Goal: Task Accomplishment & Management: Complete application form

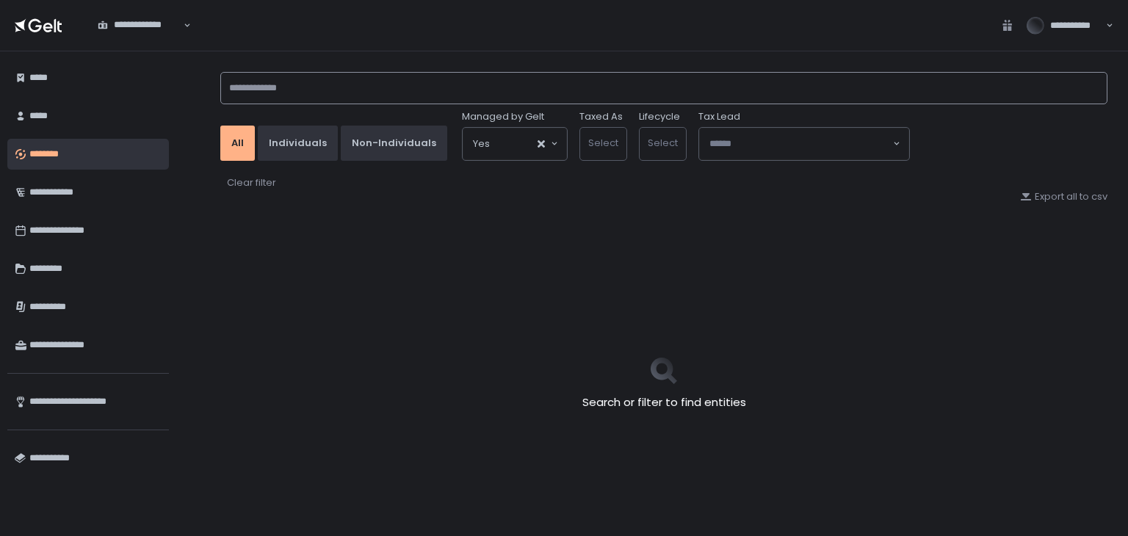
click at [319, 89] on input at bounding box center [663, 88] width 887 height 32
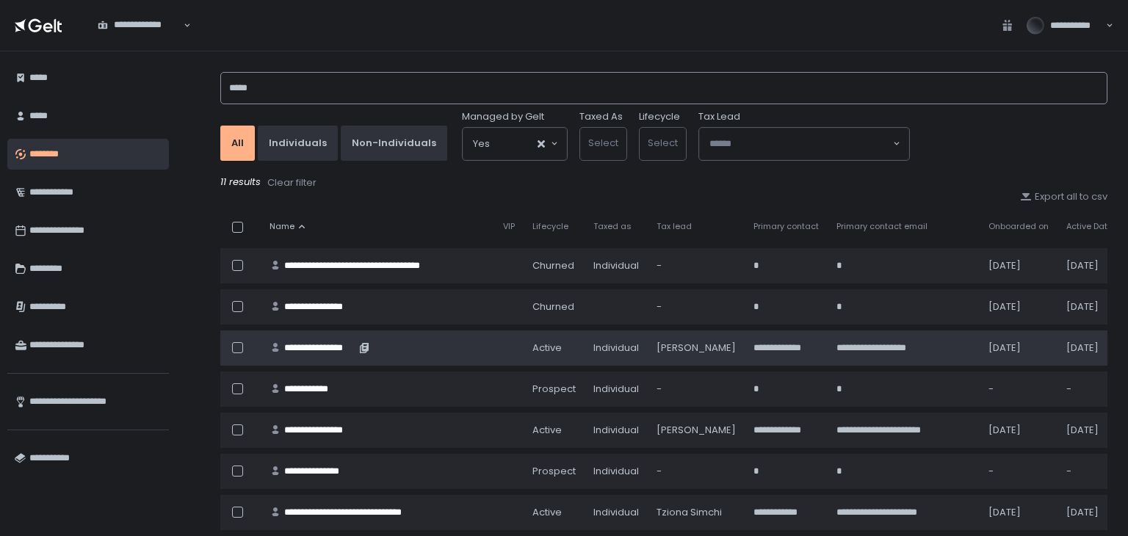
type input "*****"
click at [323, 349] on div "**********" at bounding box center [319, 347] width 71 height 13
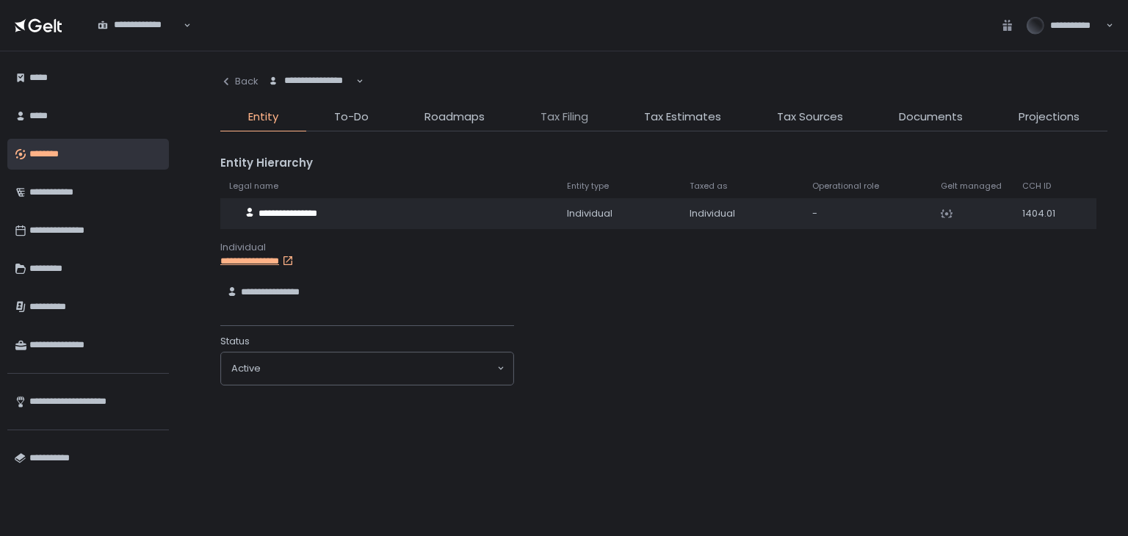
click at [569, 120] on span "Tax Filing" at bounding box center [564, 117] width 48 height 17
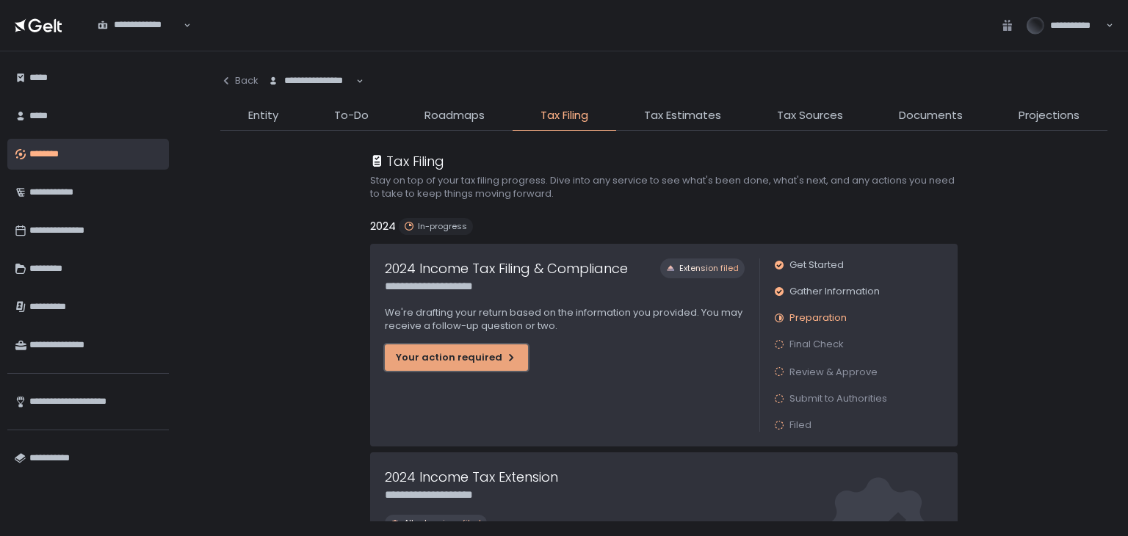
click at [465, 359] on div "Your action required" at bounding box center [456, 357] width 121 height 13
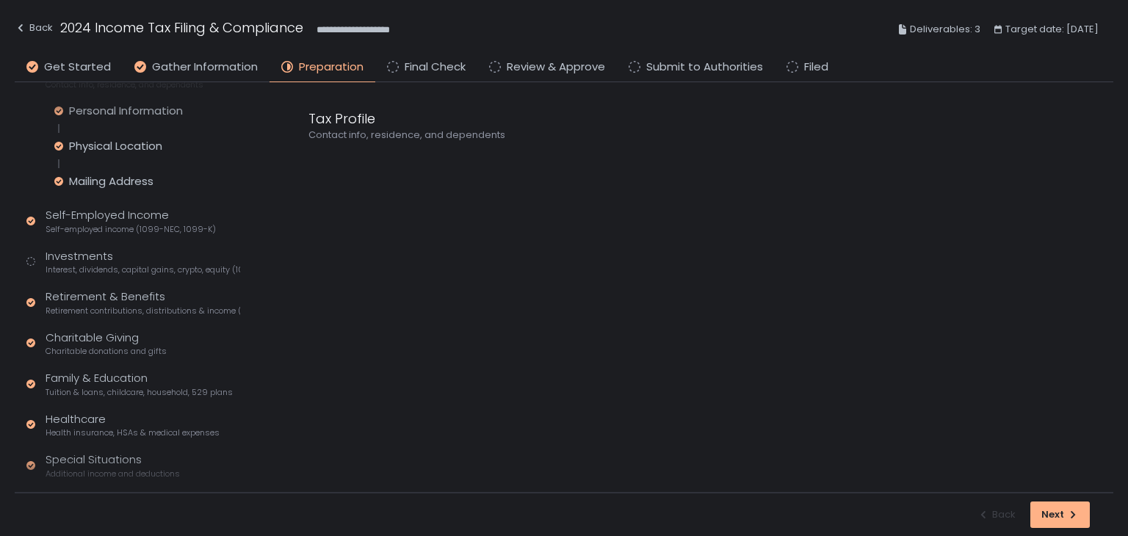
scroll to position [178, 0]
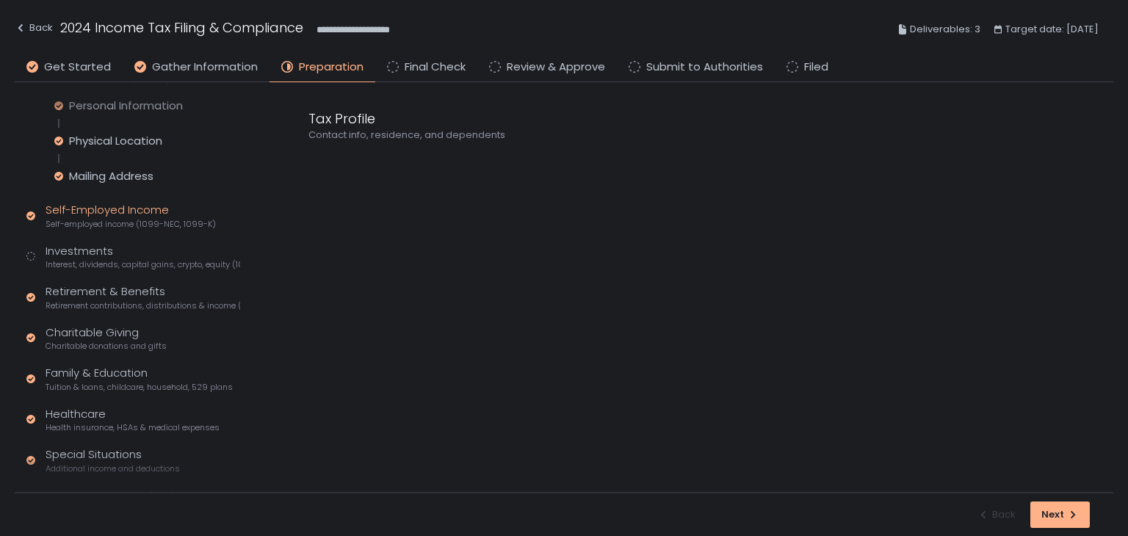
click at [162, 214] on div "Self-Employed Income Self-employed income (1099-NEC, 1099-K)" at bounding box center [131, 216] width 170 height 28
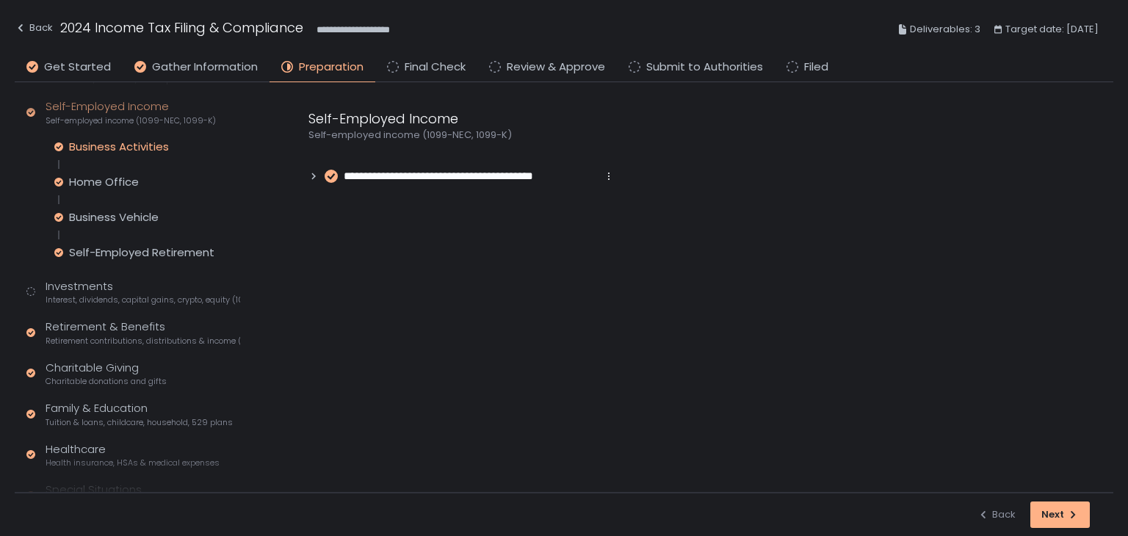
click at [135, 153] on div "Business Activities" at bounding box center [119, 147] width 100 height 15
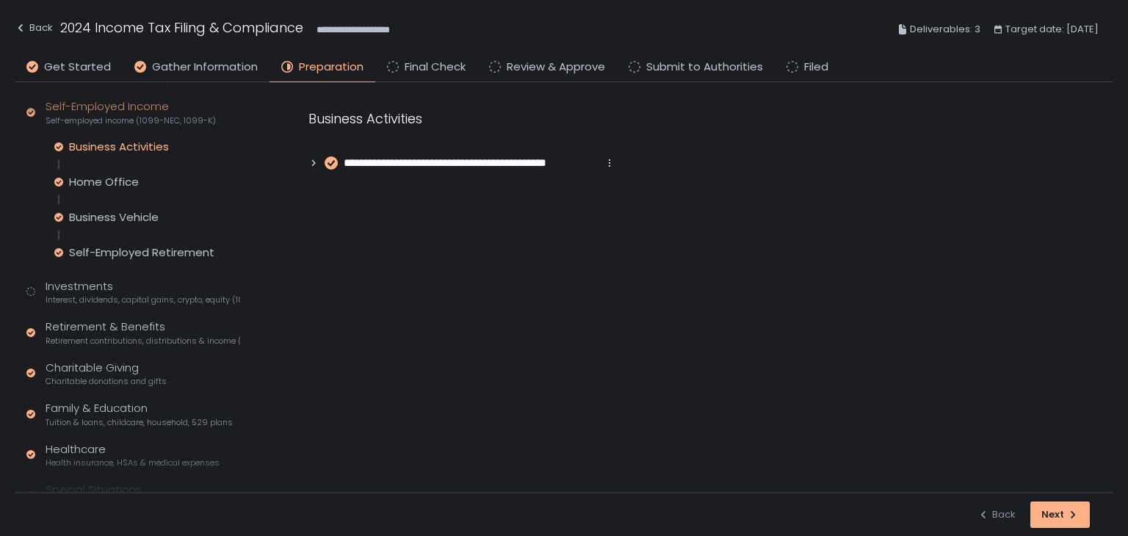
click at [133, 149] on div "Business Activities" at bounding box center [119, 147] width 100 height 15
click at [311, 165] on icon at bounding box center [313, 163] width 10 height 10
click at [135, 178] on div "Home Office" at bounding box center [104, 182] width 70 height 15
click at [131, 218] on div "Business Vehicle" at bounding box center [114, 217] width 90 height 15
click at [129, 245] on div "Self-Employed Retirement" at bounding box center [141, 252] width 145 height 15
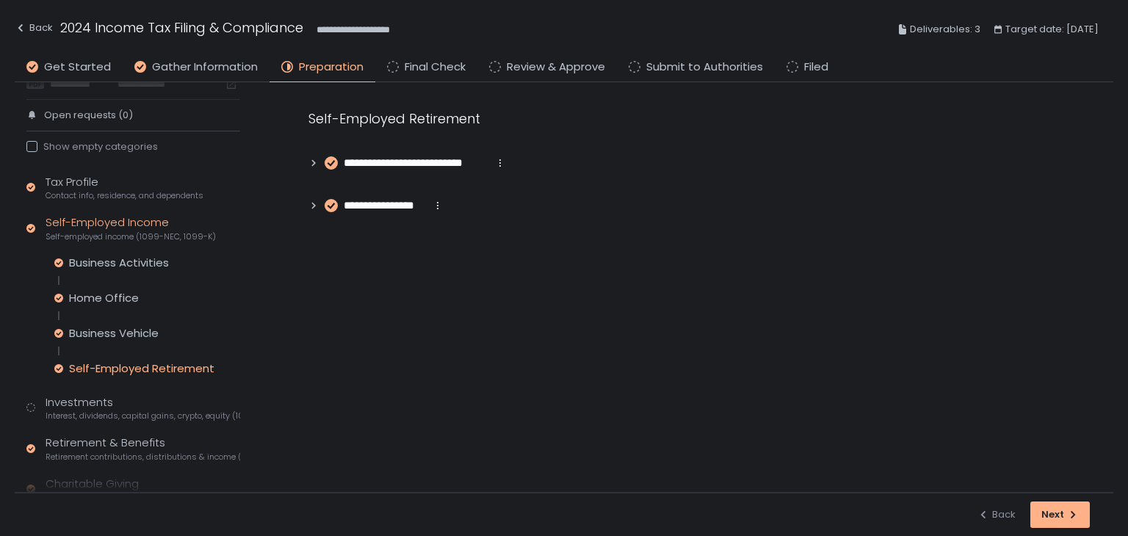
scroll to position [35, 0]
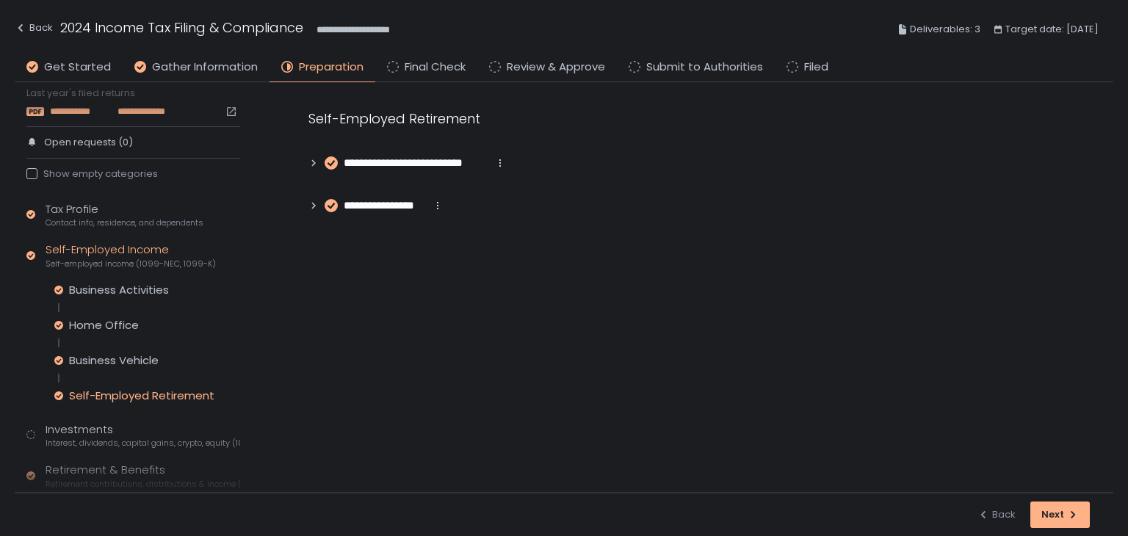
click at [123, 112] on span "**********" at bounding box center [139, 111] width 54 height 13
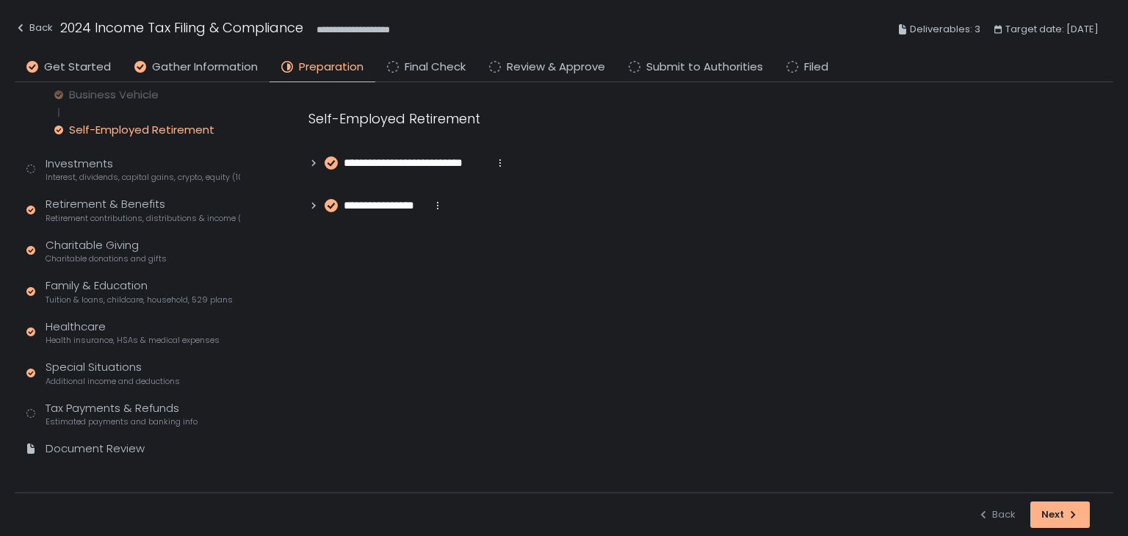
scroll to position [308, 0]
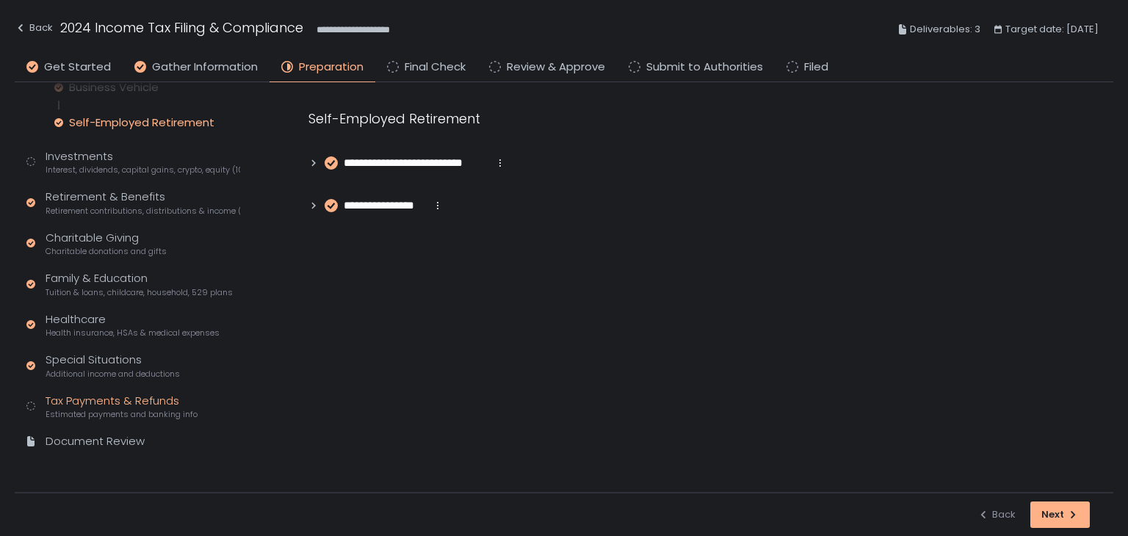
click at [145, 399] on div "Tax Payments & Refunds Estimated payments and banking info" at bounding box center [122, 407] width 152 height 28
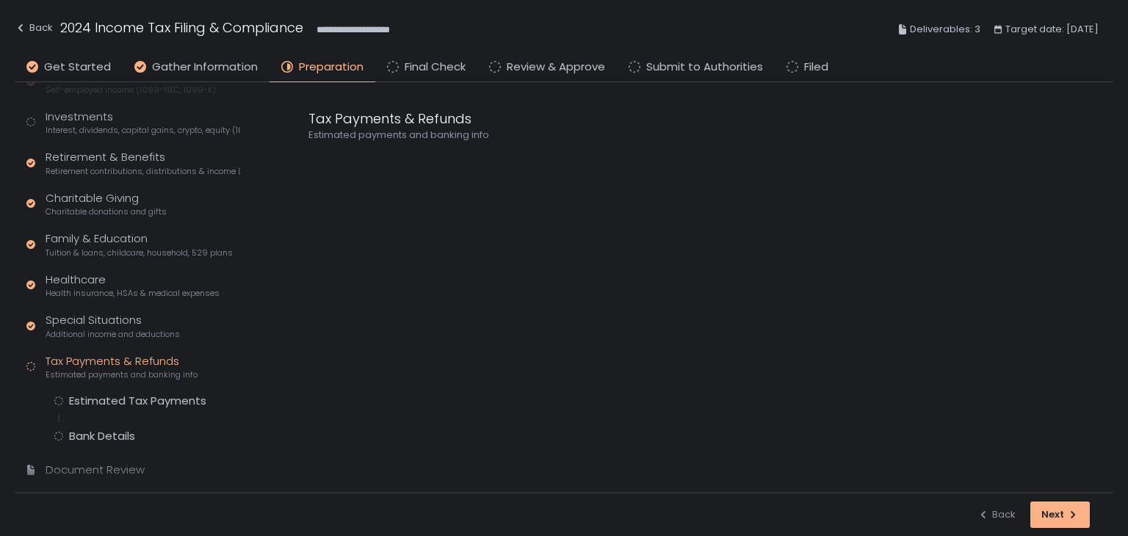
scroll to position [238, 0]
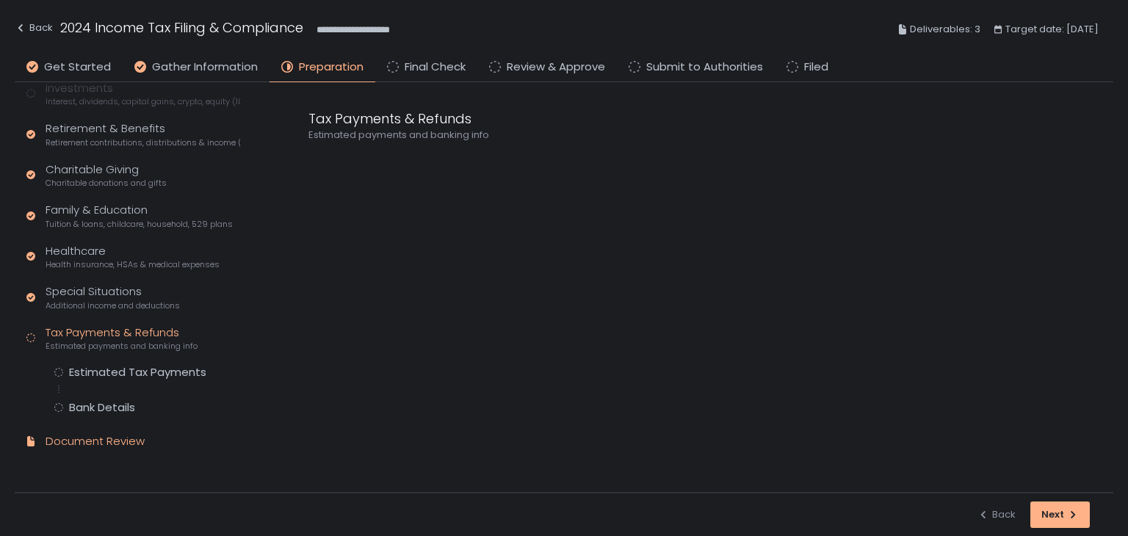
click at [110, 442] on div "Document Review" at bounding box center [95, 441] width 99 height 17
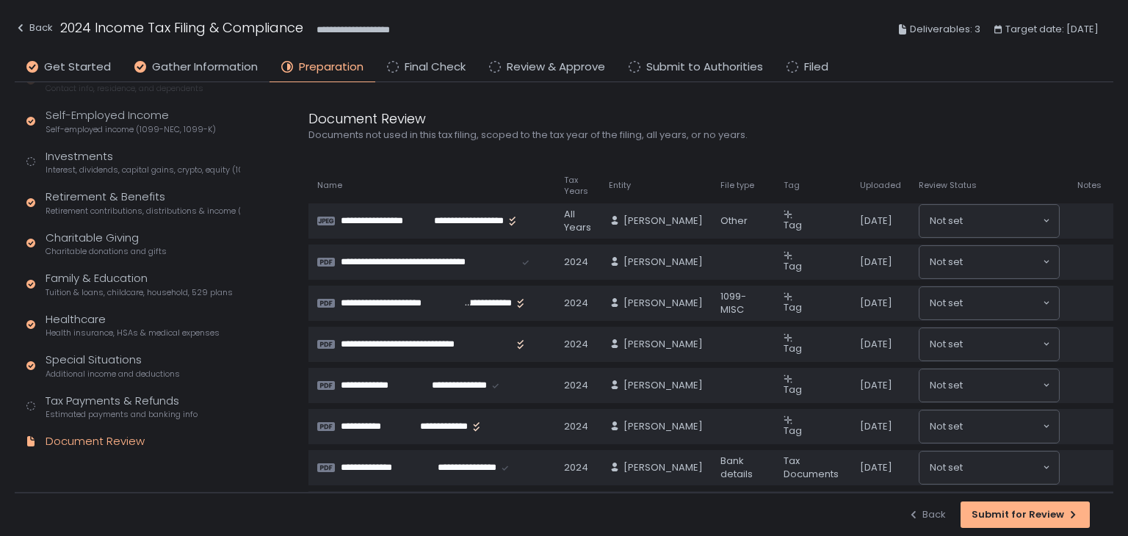
scroll to position [170, 0]
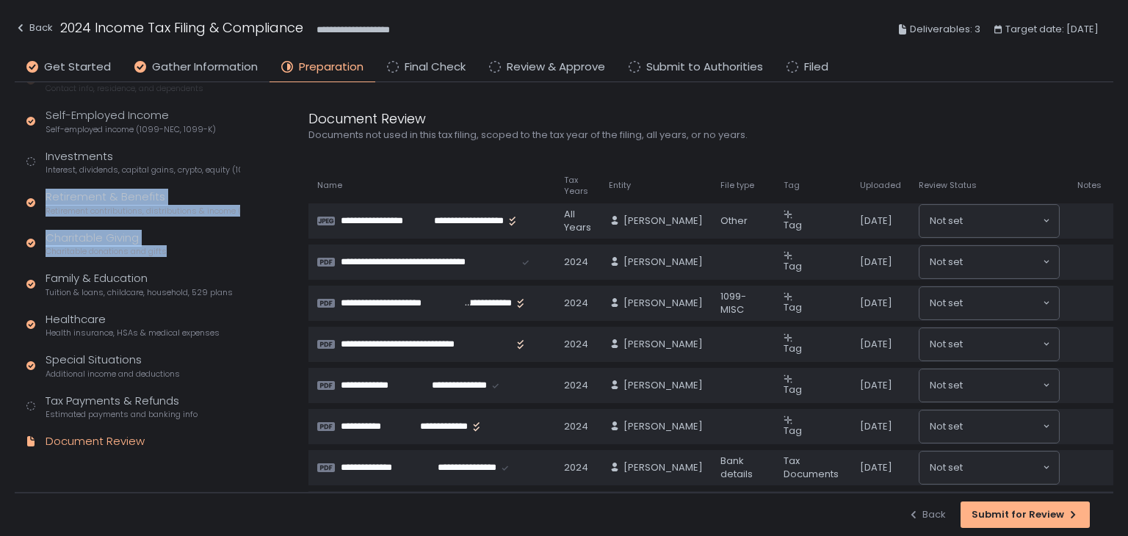
drag, startPoint x: 245, startPoint y: 252, endPoint x: 252, endPoint y: 174, distance: 78.1
click at [252, 174] on div "**********" at bounding box center [564, 287] width 1098 height 410
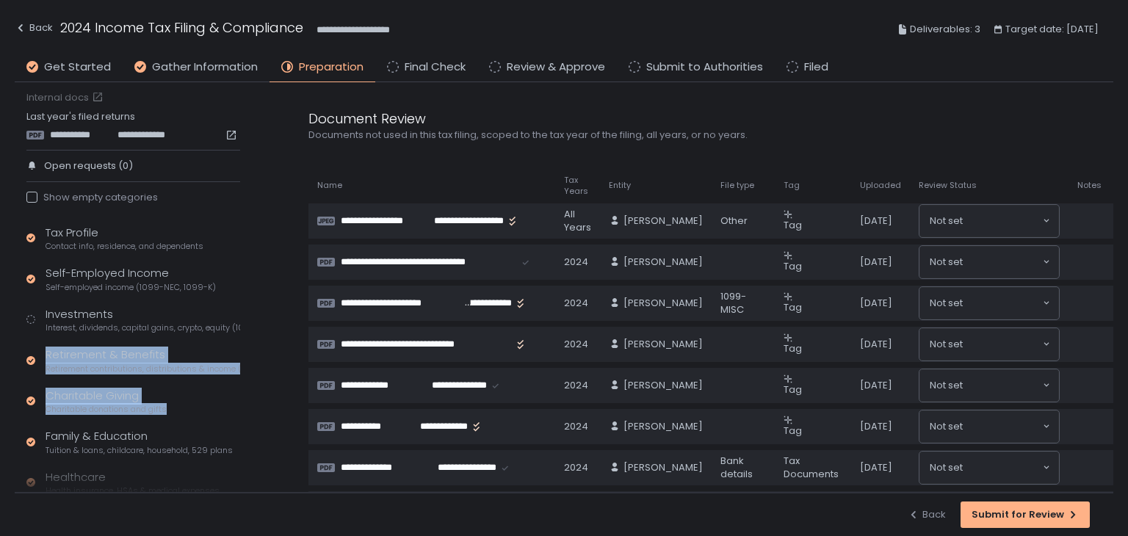
scroll to position [10, 0]
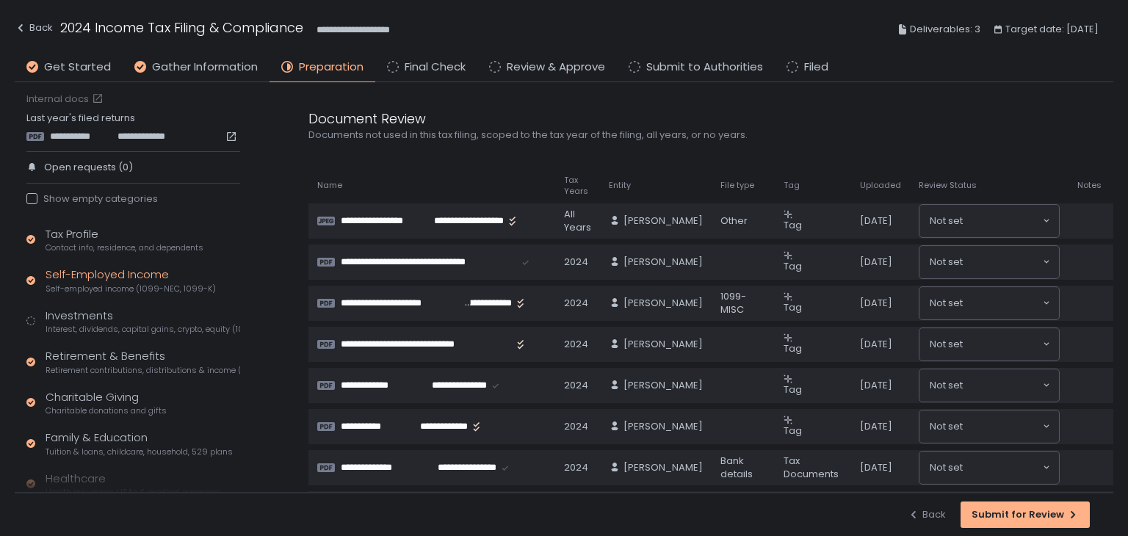
click at [110, 291] on span "Self-employed income (1099-NEC, 1099-K)" at bounding box center [131, 288] width 170 height 11
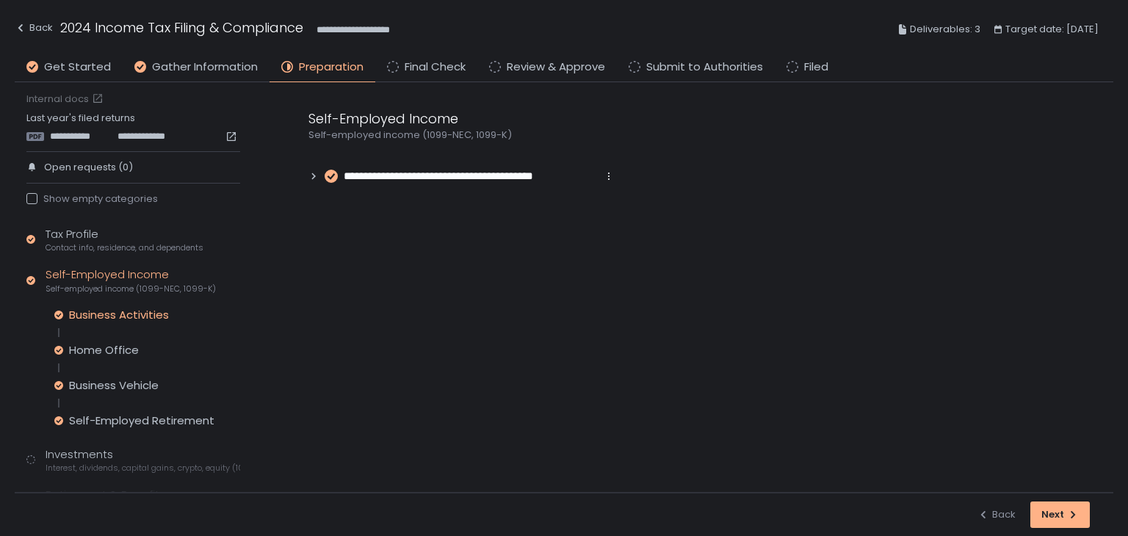
click at [110, 308] on div "Business Activities" at bounding box center [119, 315] width 100 height 15
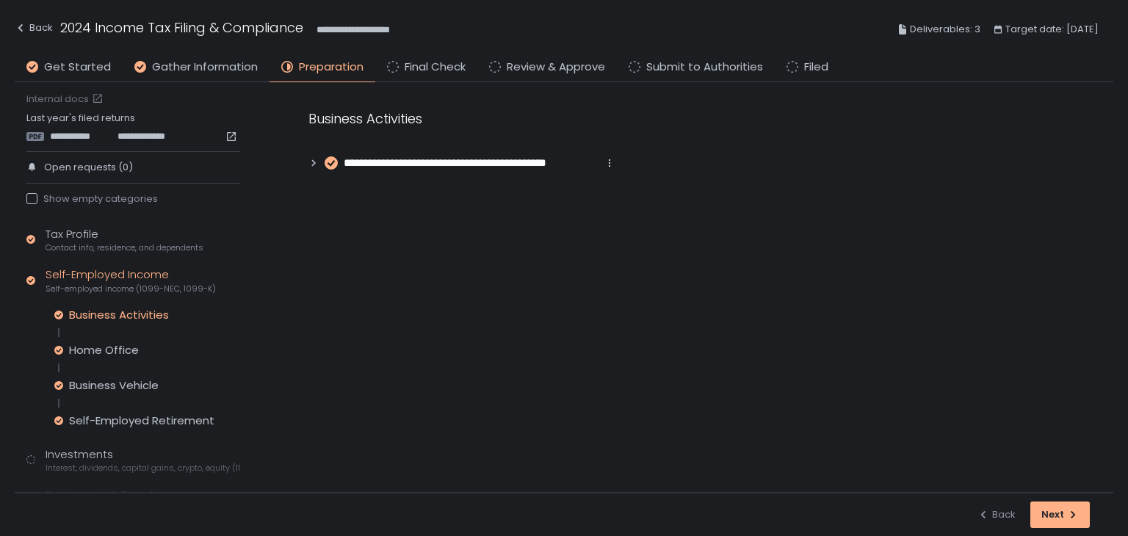
click at [314, 164] on icon at bounding box center [313, 163] width 10 height 10
